Goal: Task Accomplishment & Management: Manage account settings

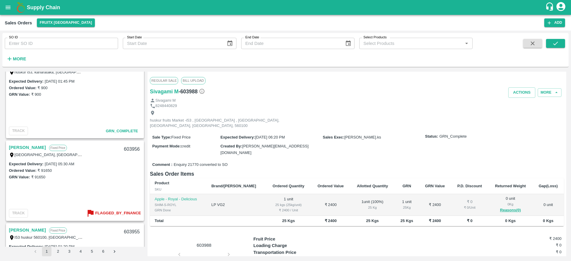
scroll to position [1194, 0]
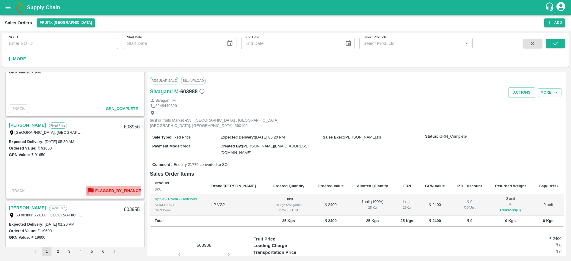
click at [104, 190] on b "Flagged_By_Finance" at bounding box center [118, 191] width 46 height 7
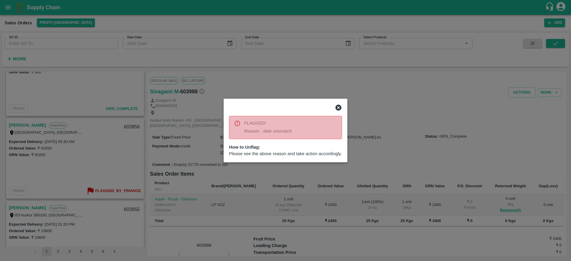
click at [339, 105] on icon at bounding box center [338, 108] width 6 height 6
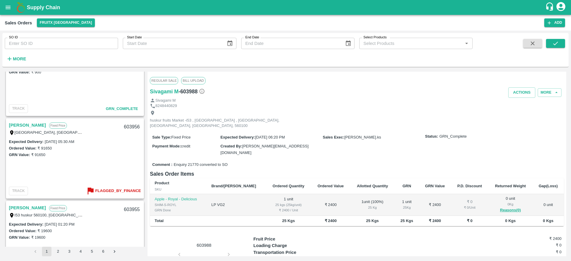
click at [46, 123] on link "[PERSON_NAME]" at bounding box center [27, 125] width 37 height 8
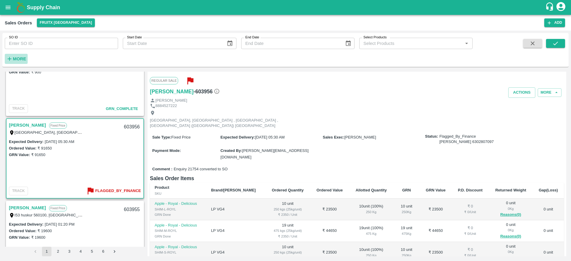
click at [17, 58] on strong "More" at bounding box center [19, 58] width 13 height 5
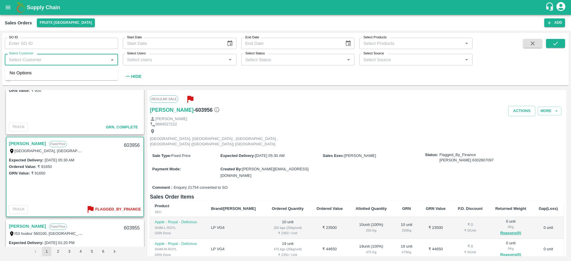
click at [55, 58] on input "Select Customer" at bounding box center [57, 60] width 100 height 8
type input "Azar"
click at [27, 78] on div "Azaruddhin A" at bounding box center [37, 75] width 26 height 7
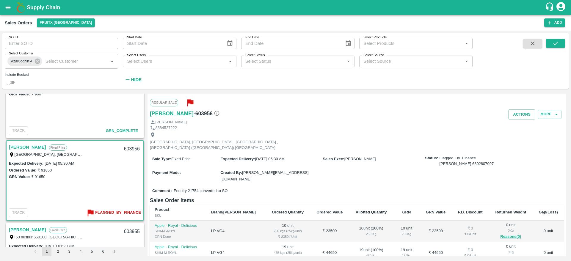
click at [11, 81] on input "checkbox" at bounding box center [8, 82] width 21 height 7
checkbox input "true"
click at [556, 40] on icon "submit" at bounding box center [555, 43] width 7 height 7
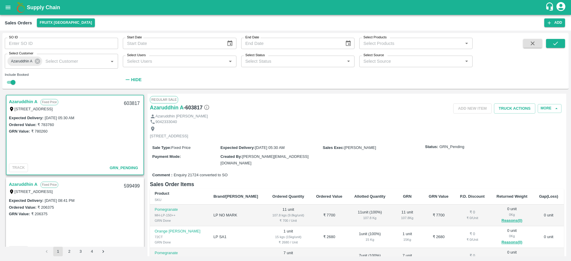
click at [17, 97] on div "Azaruddhin A Fixed Price 2/222 , Palacode, Dharmapuri Tamil Nadu, Dharmapuri, 6…" at bounding box center [75, 104] width 137 height 19
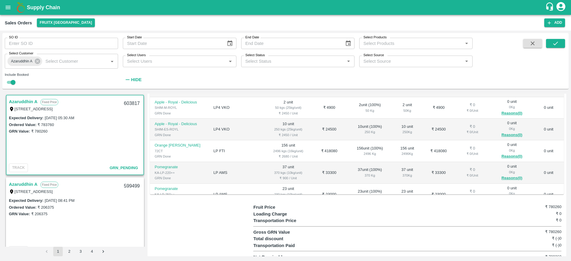
scroll to position [275, 0]
click at [133, 103] on div "603817" at bounding box center [131, 104] width 23 height 14
copy div "603817"
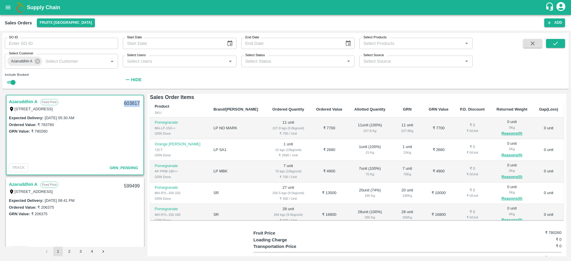
scroll to position [86, 0]
click at [5, 8] on icon "open drawer" at bounding box center [8, 7] width 7 height 7
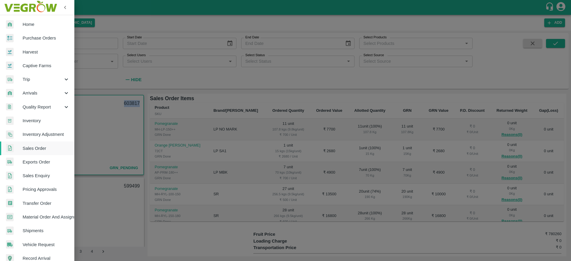
click at [41, 120] on span "Inventory" at bounding box center [46, 120] width 47 height 7
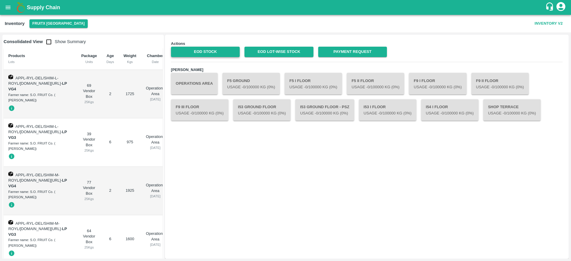
drag, startPoint x: 207, startPoint y: 46, endPoint x: 208, endPoint y: 50, distance: 4.2
click at [208, 50] on div "EOD Stock" at bounding box center [202, 49] width 73 height 15
click at [208, 50] on link "EOD Stock" at bounding box center [205, 52] width 69 height 10
click at [0, 12] on div "Supply Chain" at bounding box center [285, 7] width 571 height 15
click at [4, 10] on button "open drawer" at bounding box center [8, 8] width 14 height 14
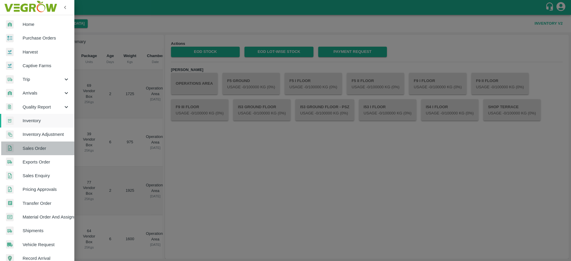
click at [44, 148] on span "Sales Order" at bounding box center [46, 148] width 47 height 7
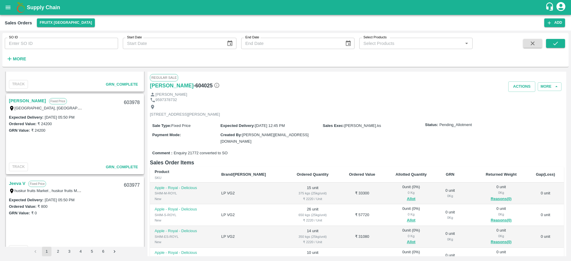
scroll to position [888, 0]
click at [46, 99] on link "[PERSON_NAME]" at bounding box center [27, 101] width 37 height 8
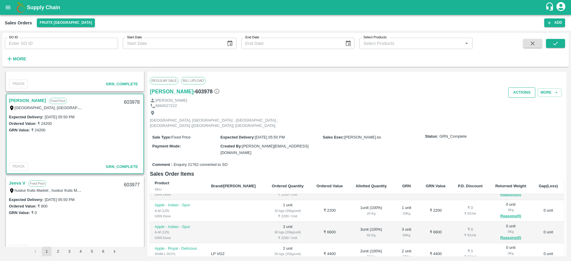
click at [524, 97] on button "Actions" at bounding box center [521, 92] width 27 height 10
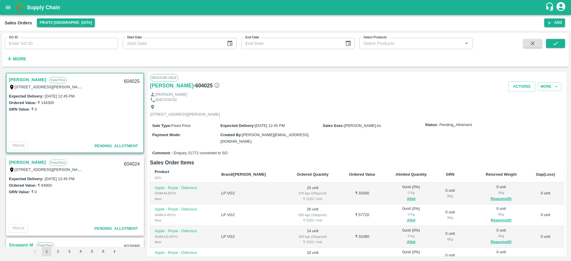
scroll to position [29, 0]
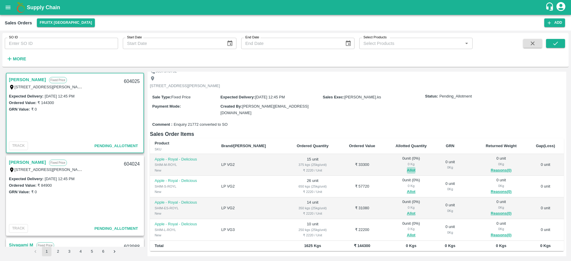
click at [407, 169] on button "Allot" at bounding box center [411, 170] width 9 height 7
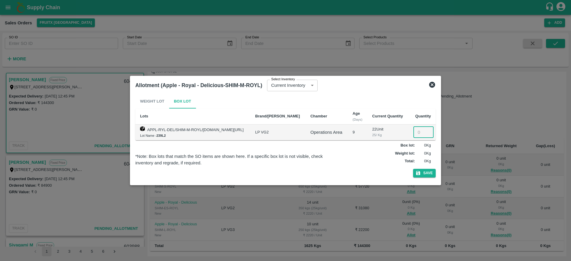
click at [421, 131] on input "number" at bounding box center [423, 132] width 20 height 11
type input "15"
click at [413, 169] on button "Save" at bounding box center [424, 173] width 23 height 9
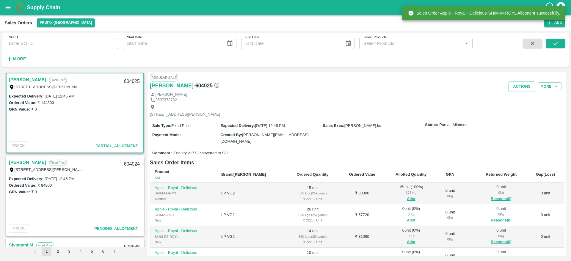
scroll to position [34, 0]
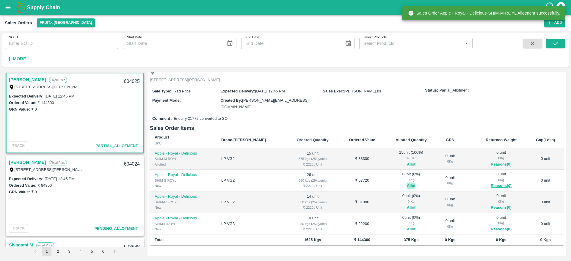
click at [407, 184] on button "Allot" at bounding box center [411, 185] width 9 height 7
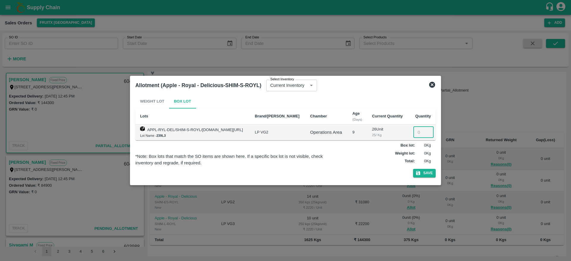
click at [416, 130] on input "number" at bounding box center [423, 132] width 20 height 11
click at [432, 84] on icon at bounding box center [431, 84] width 7 height 7
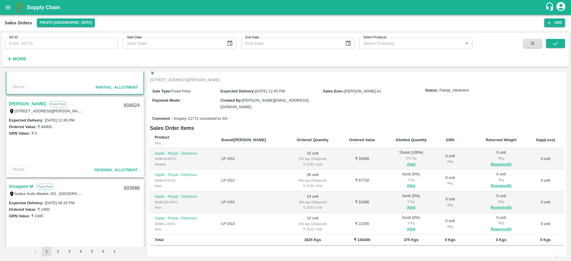
scroll to position [59, 0]
click at [23, 102] on link "[PERSON_NAME]" at bounding box center [27, 104] width 37 height 8
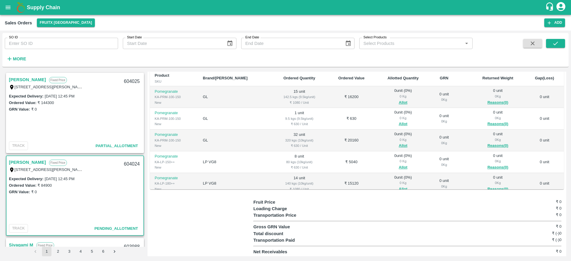
click at [33, 79] on div "[PERSON_NAME] Fixed Price" at bounding box center [64, 80] width 111 height 8
click at [26, 79] on link "[PERSON_NAME]" at bounding box center [27, 80] width 37 height 8
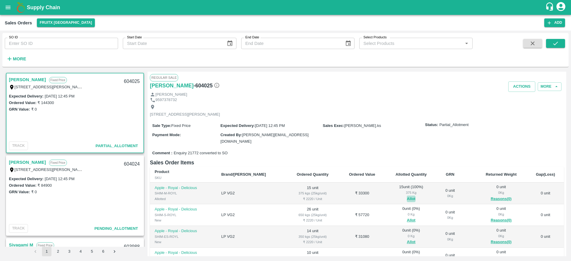
click at [407, 197] on button "Allot" at bounding box center [411, 199] width 9 height 7
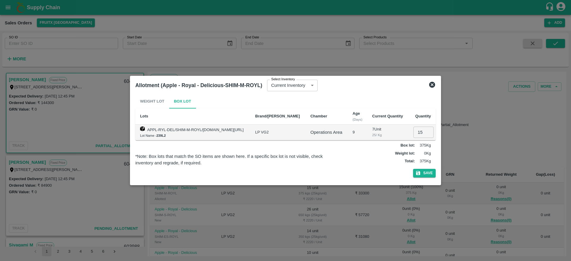
click at [415, 135] on input "15" at bounding box center [423, 132] width 20 height 11
type input "0"
click at [423, 178] on div "Weight Lot Box Lot Lots Brand/Marka Chamber Age (Days) Current Quantity Quantit…" at bounding box center [285, 137] width 300 height 86
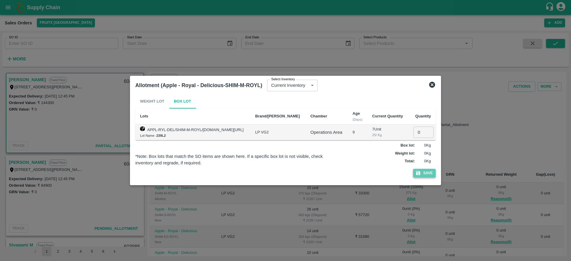
click at [421, 171] on button "Save" at bounding box center [424, 173] width 23 height 9
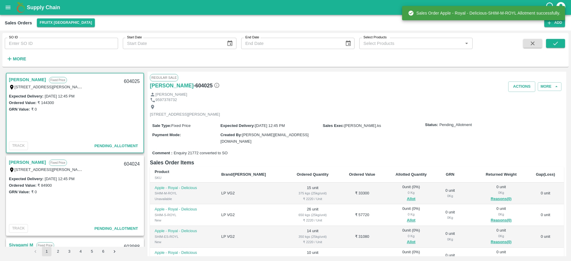
click at [19, 160] on link "[PERSON_NAME]" at bounding box center [27, 162] width 37 height 8
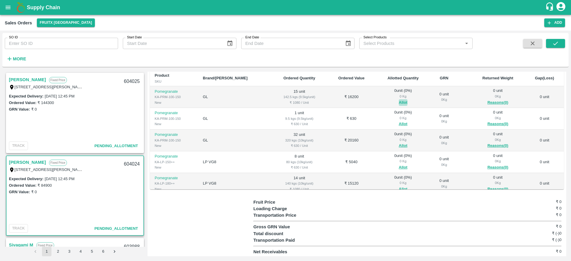
click at [399, 102] on button "Allot" at bounding box center [403, 102] width 9 height 7
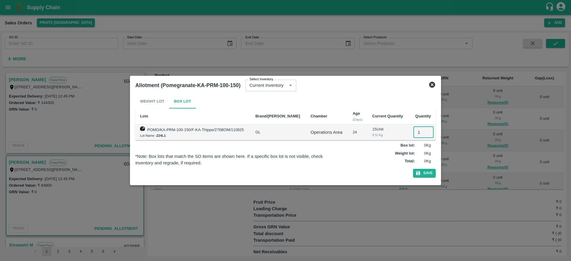
click at [413, 134] on input "1" at bounding box center [423, 132] width 20 height 11
type input "15"
click at [413, 169] on button "Save" at bounding box center [424, 173] width 23 height 9
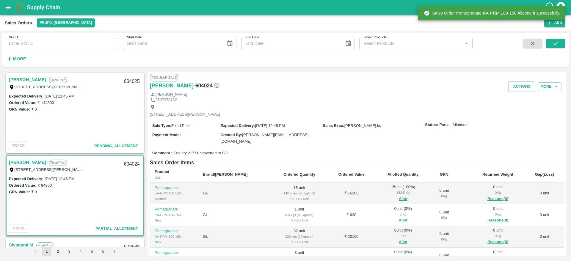
click at [399, 217] on button "Allot" at bounding box center [403, 220] width 9 height 7
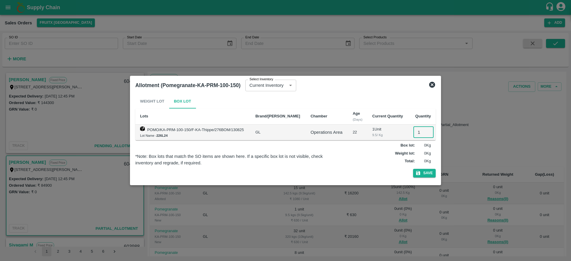
click at [416, 132] on input "1" at bounding box center [423, 132] width 20 height 11
type input "1"
click at [413, 169] on button "Save" at bounding box center [424, 173] width 23 height 9
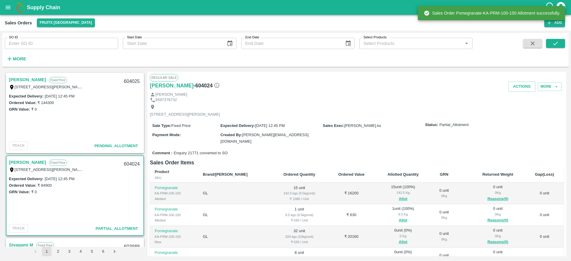
scroll to position [89, 0]
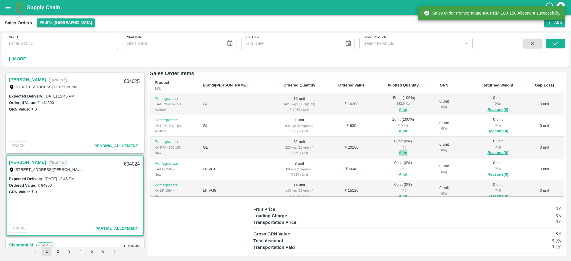
click at [399, 151] on button "Allot" at bounding box center [403, 152] width 9 height 7
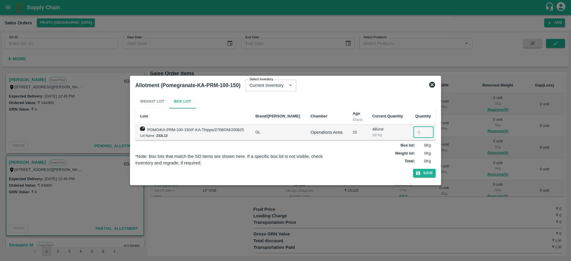
click at [417, 132] on input "number" at bounding box center [423, 132] width 20 height 11
type input "32"
click at [413, 169] on button "Save" at bounding box center [424, 173] width 23 height 9
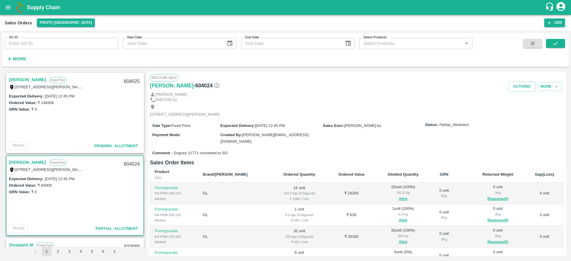
scroll to position [96, 0]
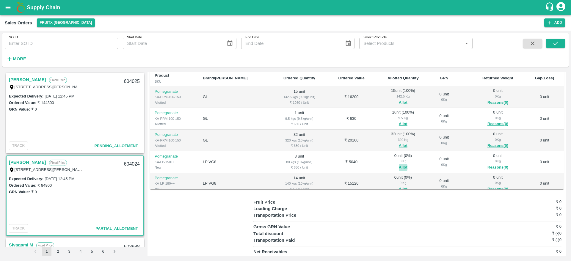
click at [399, 165] on button "Allot" at bounding box center [403, 167] width 9 height 7
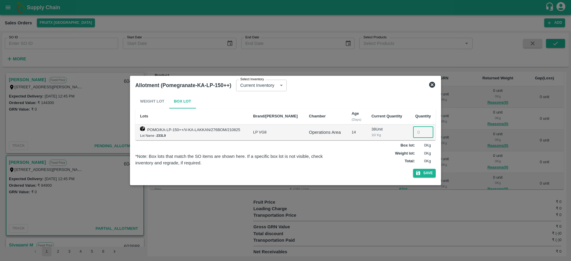
click at [415, 133] on input "number" at bounding box center [423, 132] width 20 height 11
type input "8"
click at [413, 169] on button "Save" at bounding box center [424, 173] width 23 height 9
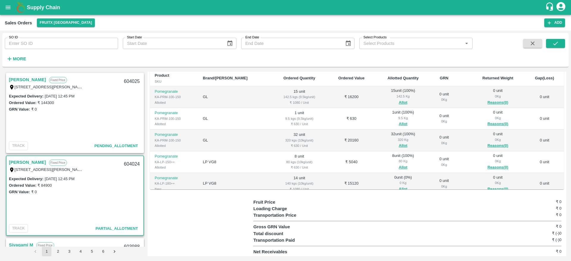
scroll to position [37, 0]
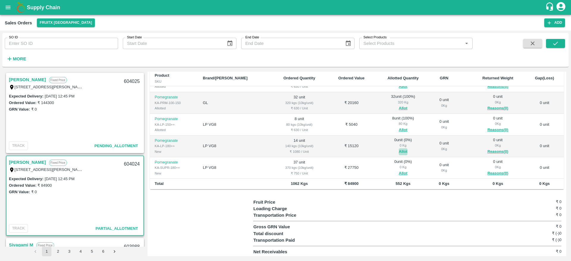
click at [399, 152] on button "Allot" at bounding box center [403, 151] width 9 height 7
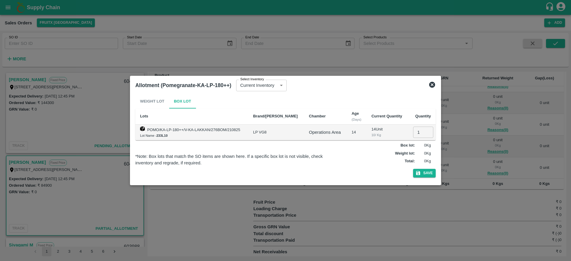
click at [419, 129] on input "1" at bounding box center [423, 132] width 20 height 11
type input "13"
click at [413, 169] on button "Save" at bounding box center [424, 173] width 23 height 9
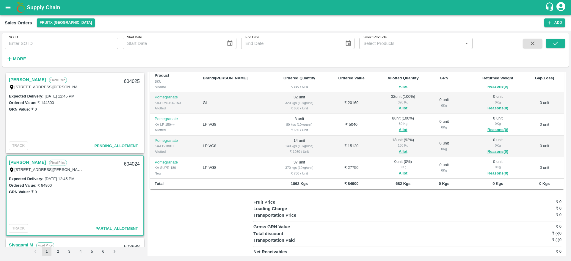
click at [399, 173] on button "Allot" at bounding box center [403, 173] width 9 height 7
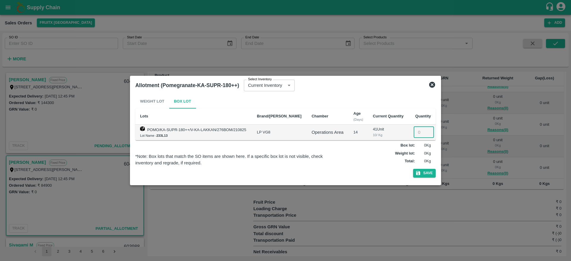
click at [416, 132] on input "number" at bounding box center [423, 132] width 20 height 11
type input "37"
click at [413, 169] on button "Save" at bounding box center [424, 173] width 23 height 9
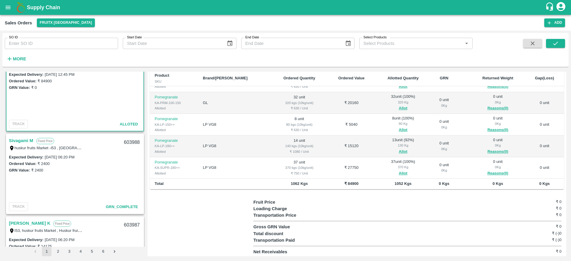
click at [279, 132] on td "8 unit 80 kgs (10kg/unit) ₹ 630 / Unit" at bounding box center [299, 125] width 56 height 22
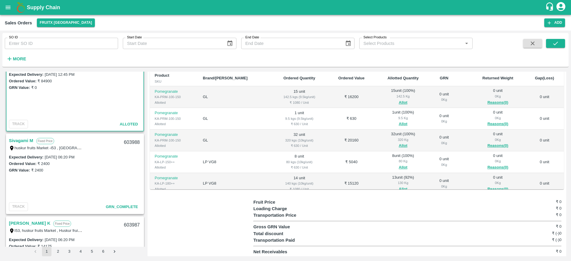
scroll to position [0, 0]
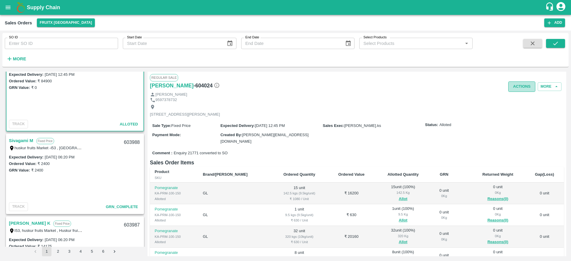
click at [513, 91] on button "Actions" at bounding box center [521, 86] width 27 height 10
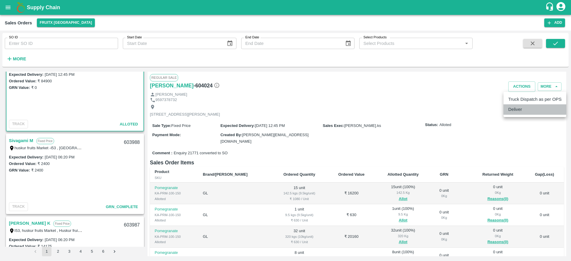
click at [520, 108] on li "Deliver" at bounding box center [534, 109] width 63 height 10
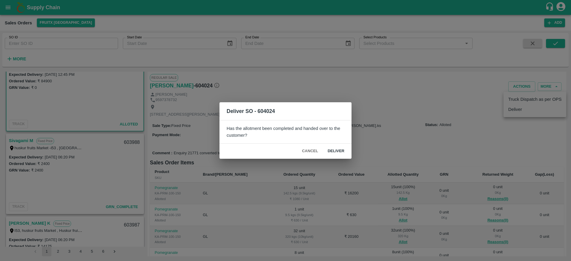
click at [331, 149] on button "Deliver" at bounding box center [336, 151] width 26 height 10
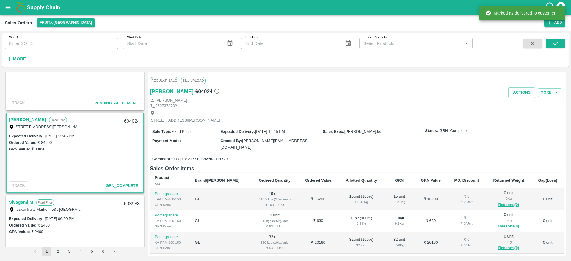
scroll to position [42, 0]
click at [132, 120] on div "604024" at bounding box center [131, 122] width 23 height 14
copy div "604024"
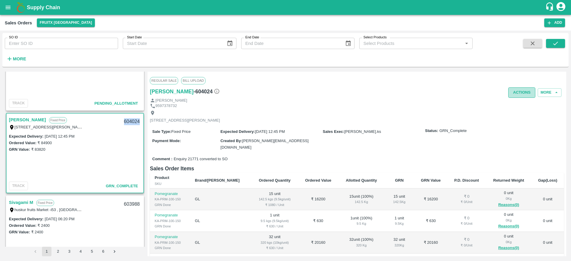
click at [518, 89] on button "Actions" at bounding box center [521, 92] width 27 height 10
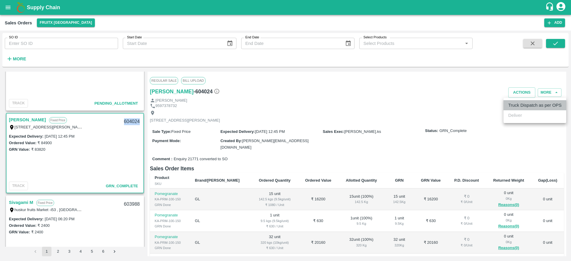
click at [518, 106] on li "Truck Dispatch as per OPS" at bounding box center [534, 105] width 63 height 10
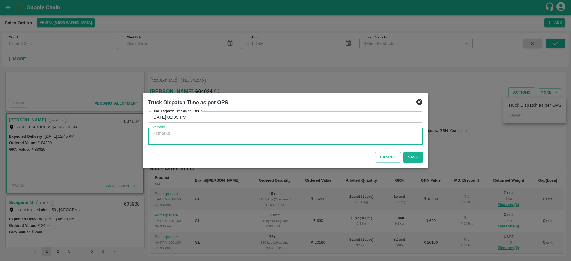
click at [390, 132] on textarea "Remarks   *" at bounding box center [285, 136] width 266 height 12
type textarea "OTD"
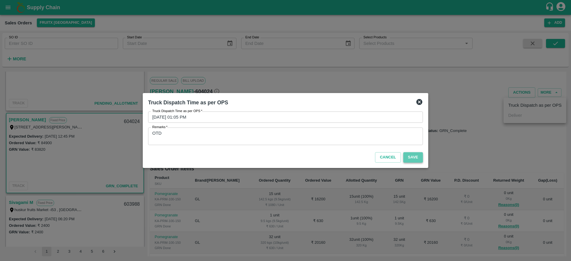
click at [411, 157] on button "Save" at bounding box center [413, 157] width 20 height 10
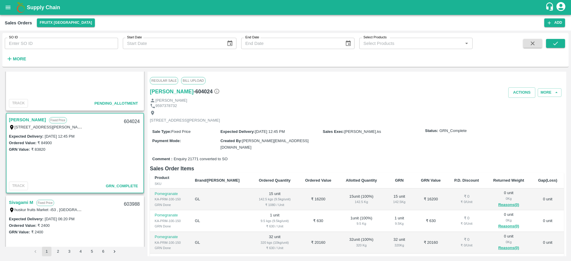
scroll to position [0, 0]
